Goal: Task Accomplishment & Management: Use online tool/utility

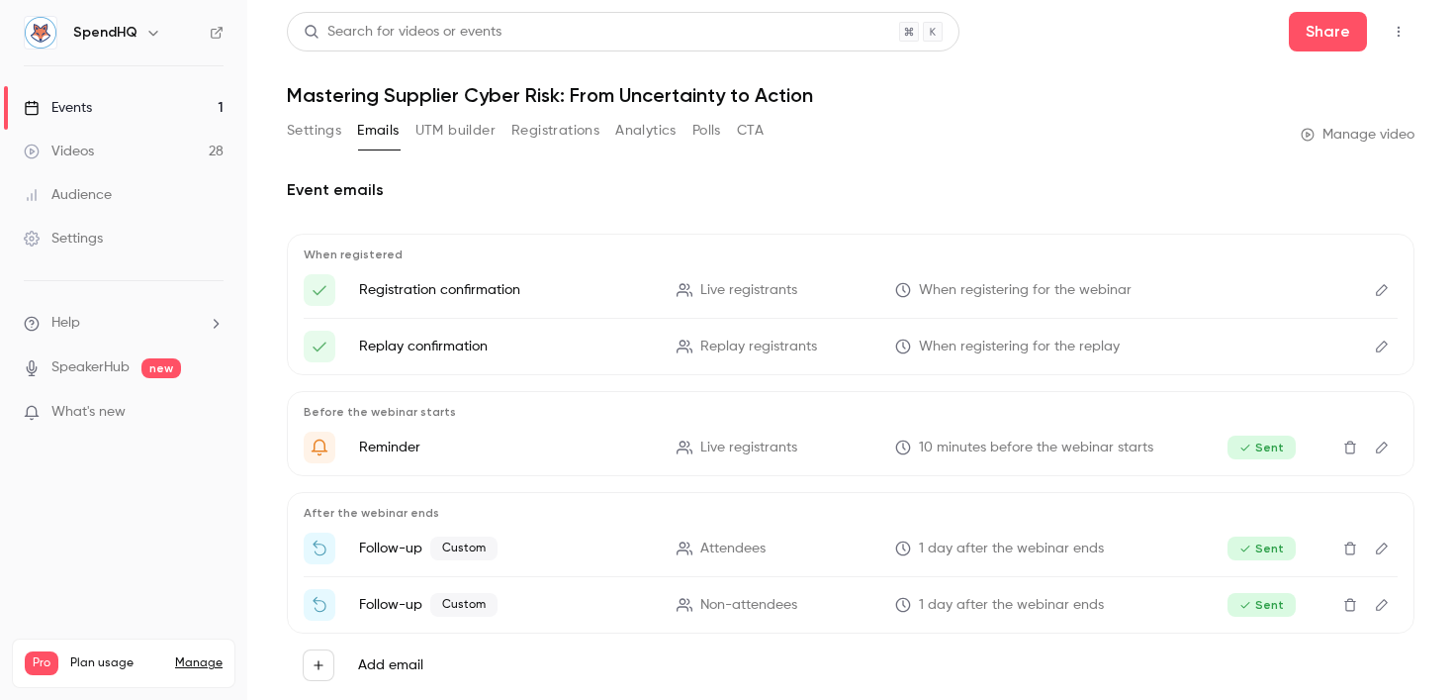
click at [574, 94] on h1 "Mastering Supplier Cyber Risk: From Uncertainty to Action" at bounding box center [851, 95] width 1128 height 24
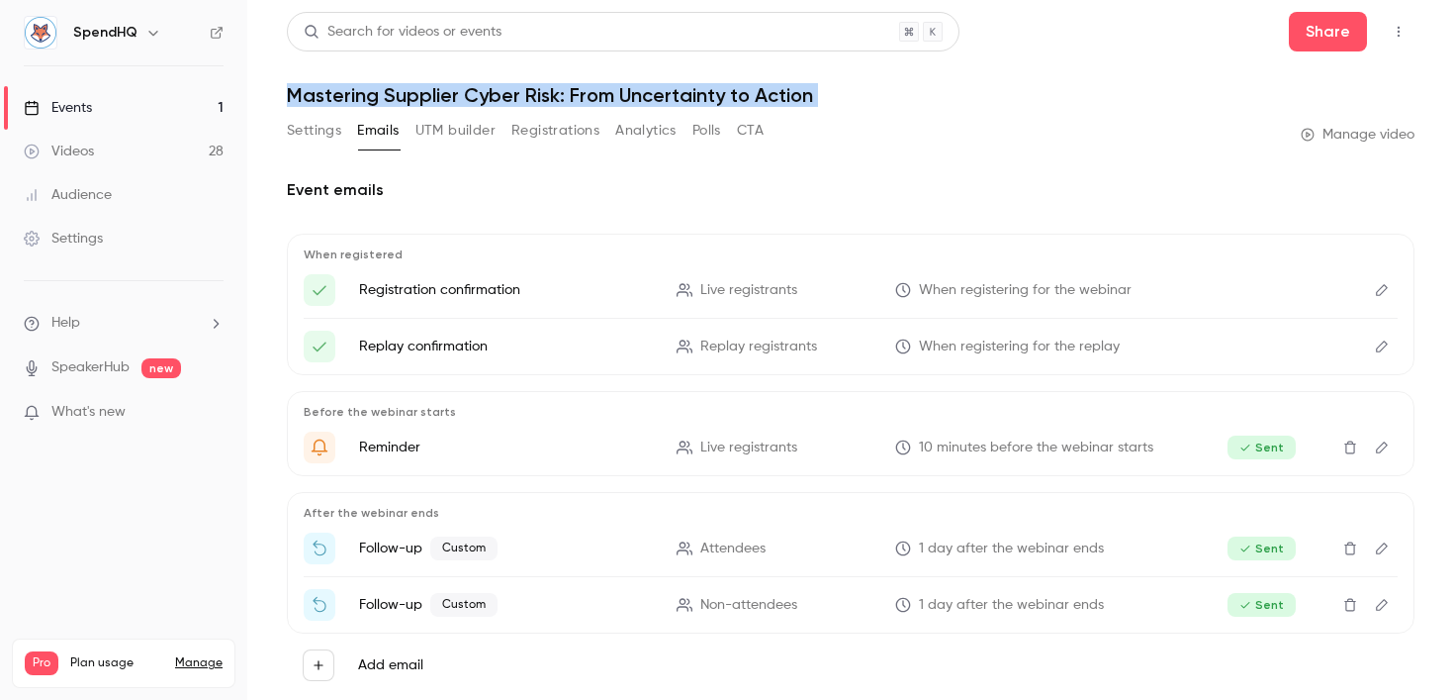
click at [574, 94] on h1 "Mastering Supplier Cyber Risk: From Uncertainty to Action" at bounding box center [851, 95] width 1128 height 24
copy div "Mastering Supplier Cyber Risk: From Uncertainty to Action Settings Emails UTM b…"
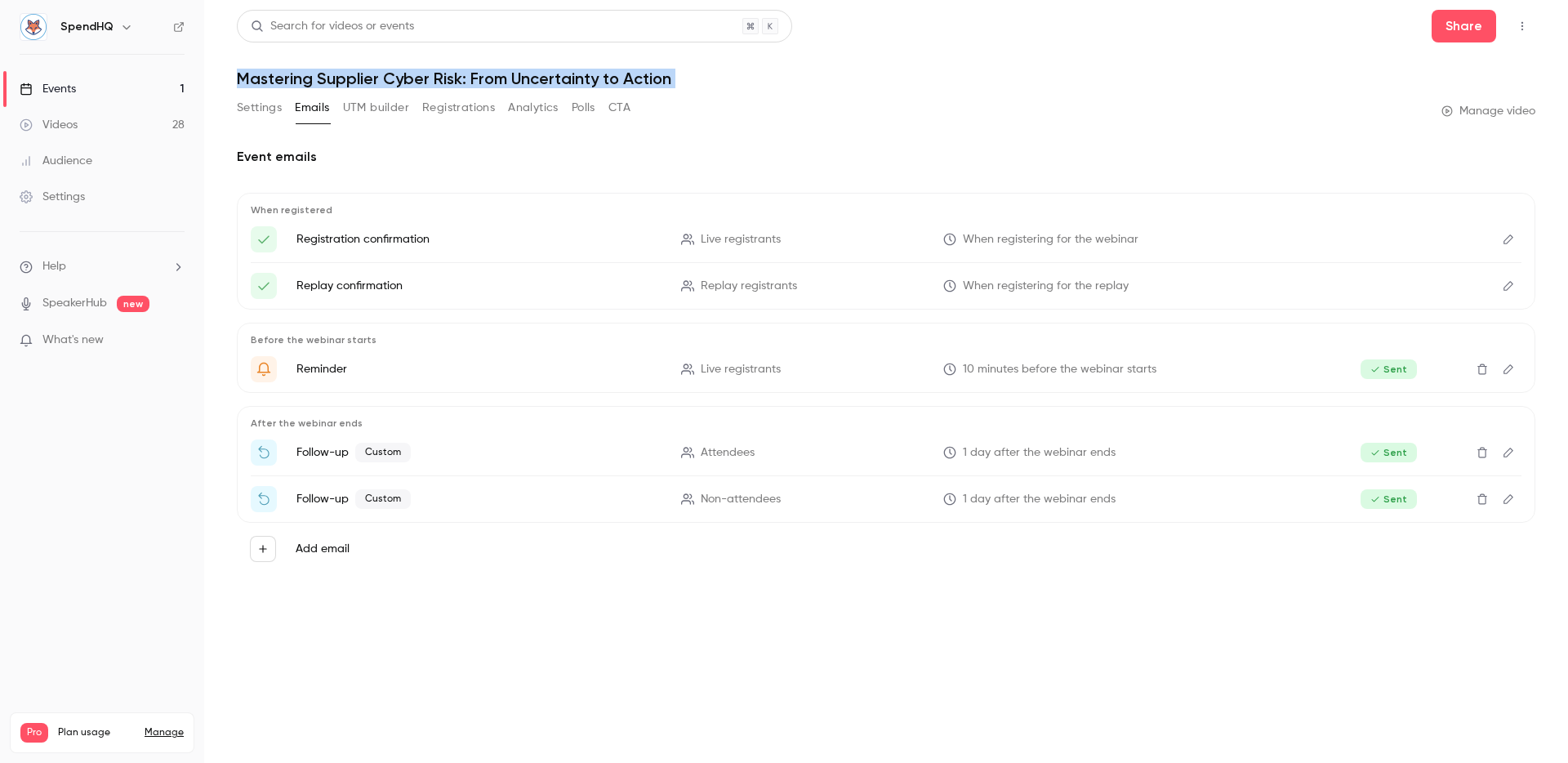
click at [871, 102] on div "Settings Emails UTM builder Registrations Analytics Polls CTA Manage video" at bounding box center [886, 111] width 1298 height 33
click at [446, 102] on button "Registrations" at bounding box center [459, 108] width 73 height 26
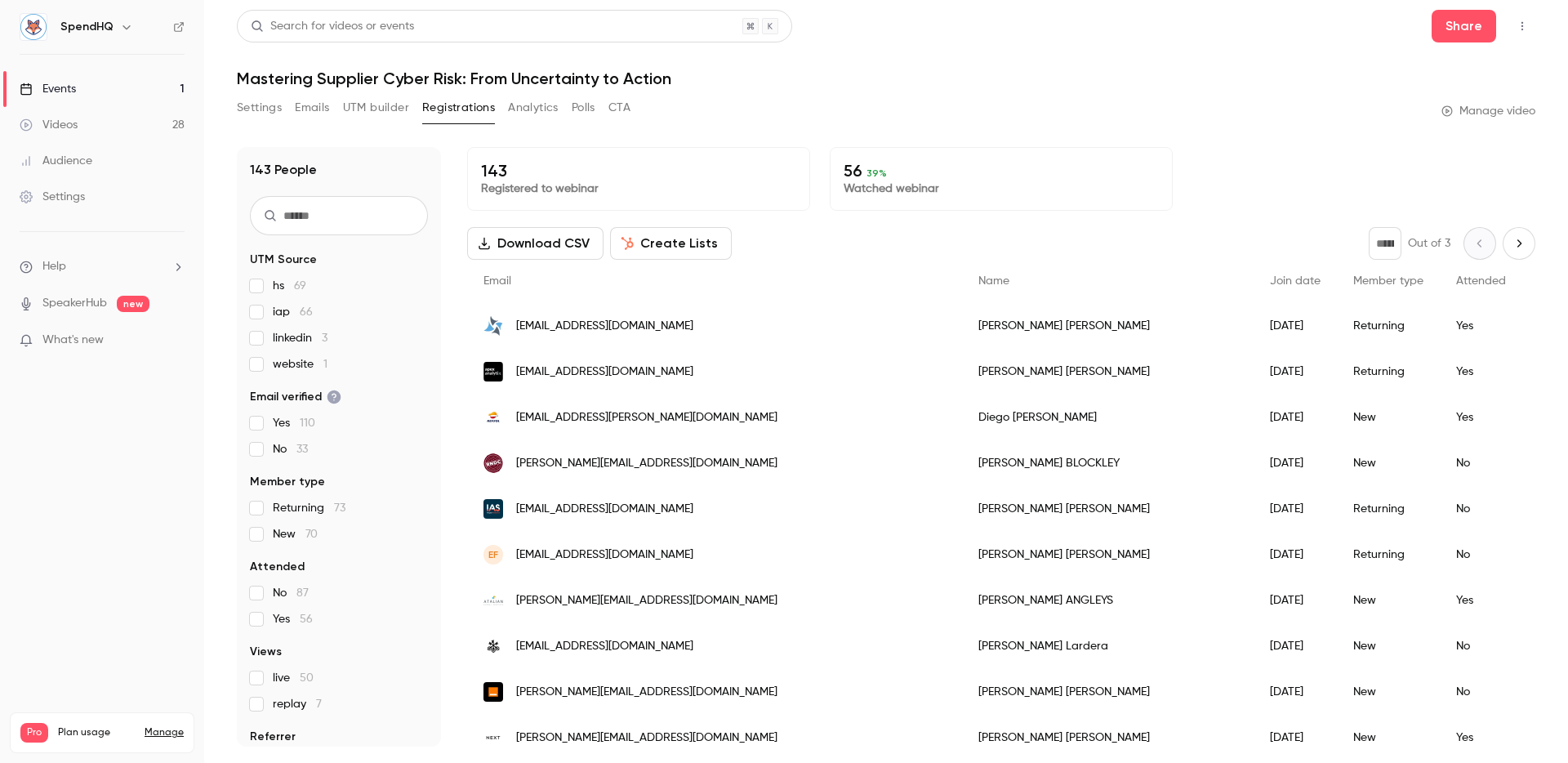
click at [520, 250] on button "Download CSV" at bounding box center [535, 244] width 136 height 33
click at [862, 60] on header "Search for videos or events Share Mastering Supplier Cyber Risk: From Uncertain…" at bounding box center [886, 49] width 1298 height 78
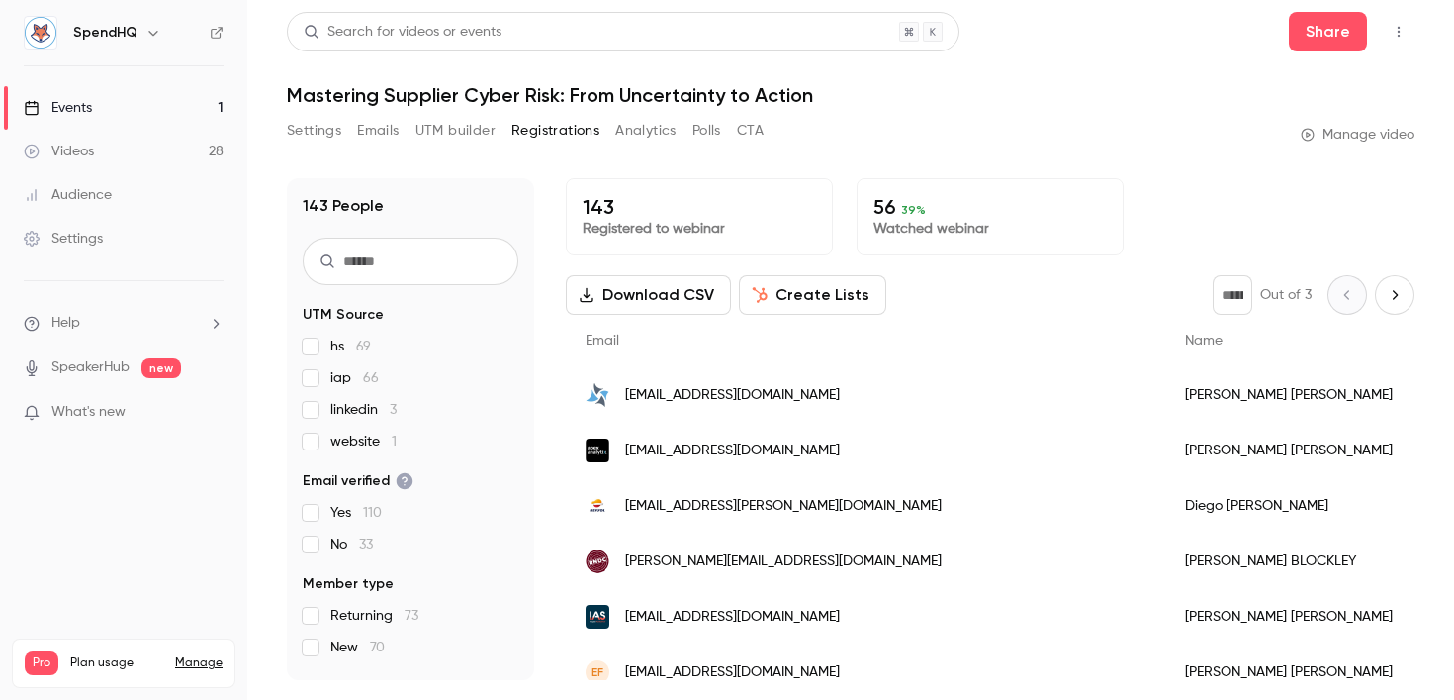
click at [475, 143] on button "UTM builder" at bounding box center [456, 131] width 80 height 32
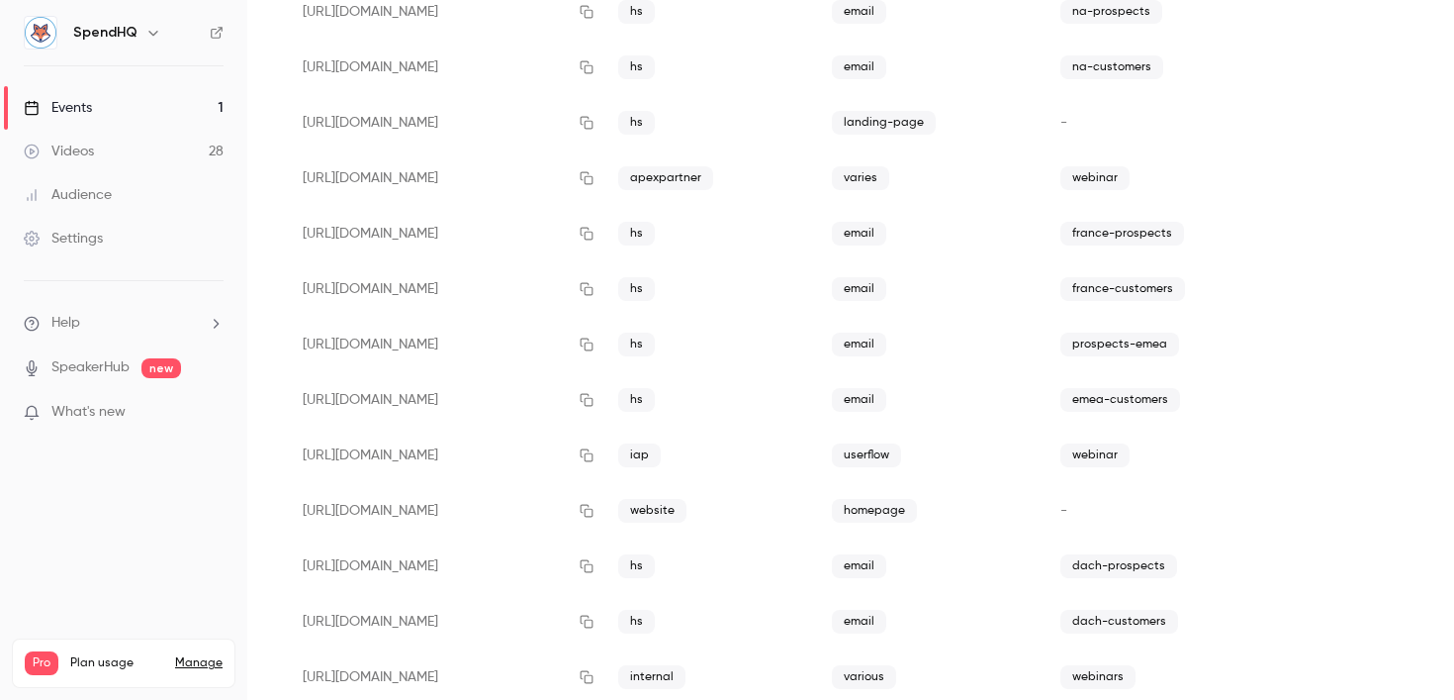
scroll to position [429, 0]
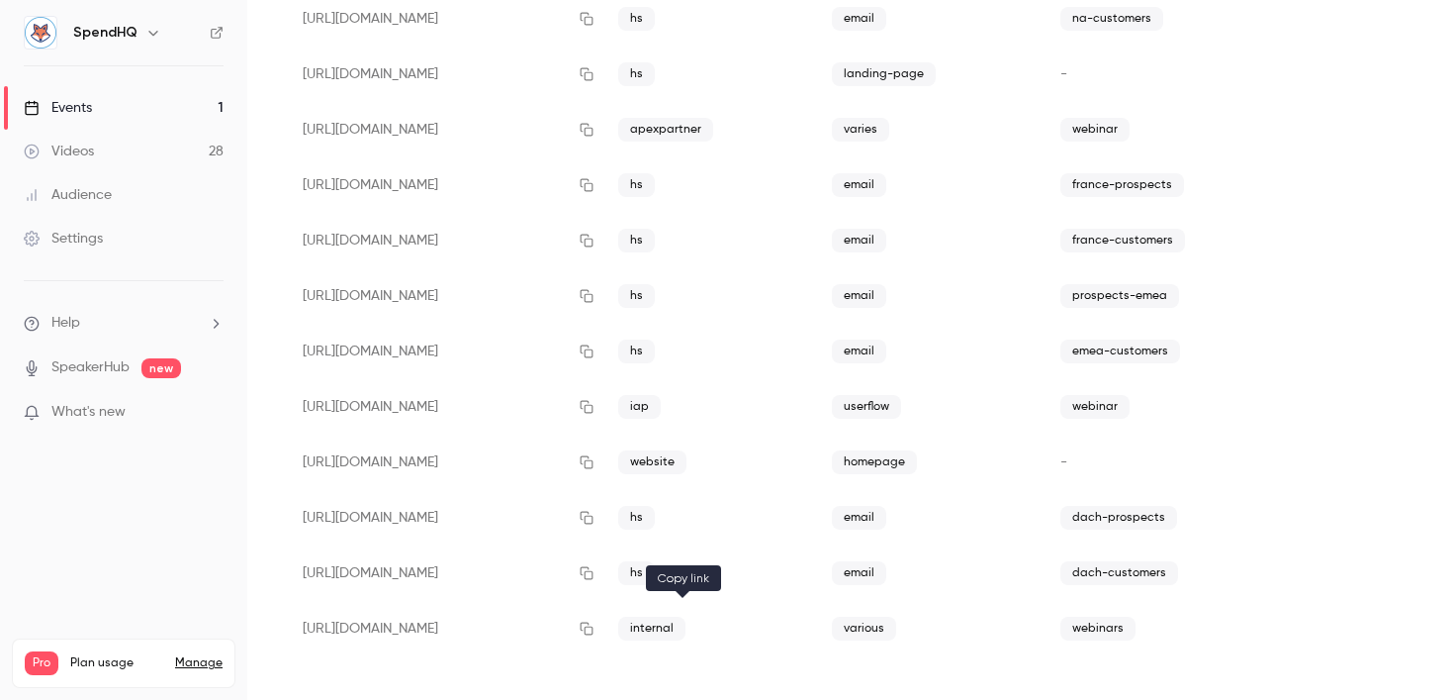
click at [595, 628] on icon "button" at bounding box center [587, 628] width 16 height 14
